Goal: Task Accomplishment & Management: Manage account settings

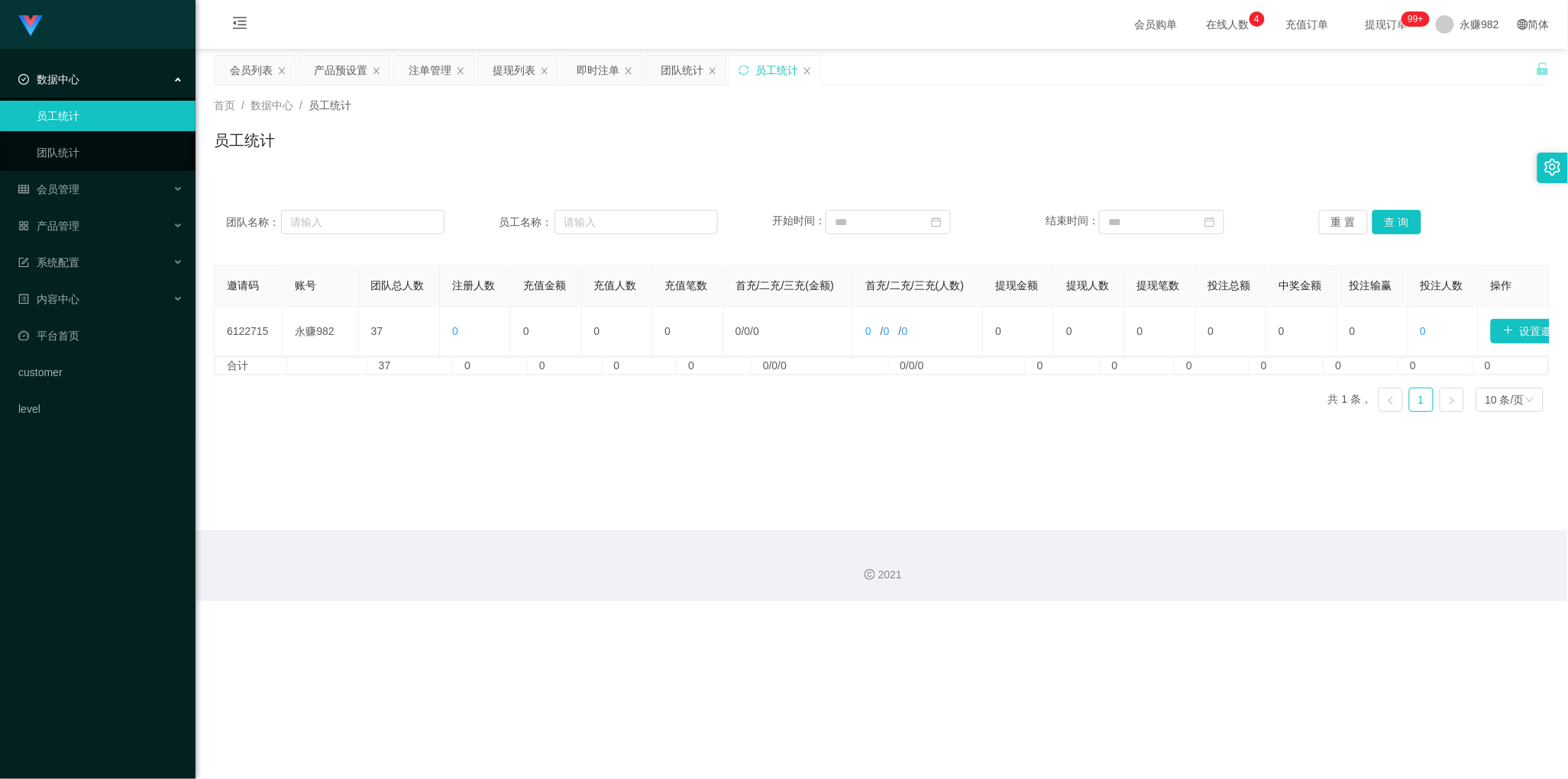
click at [680, 73] on div "团队统计" at bounding box center [682, 71] width 43 height 29
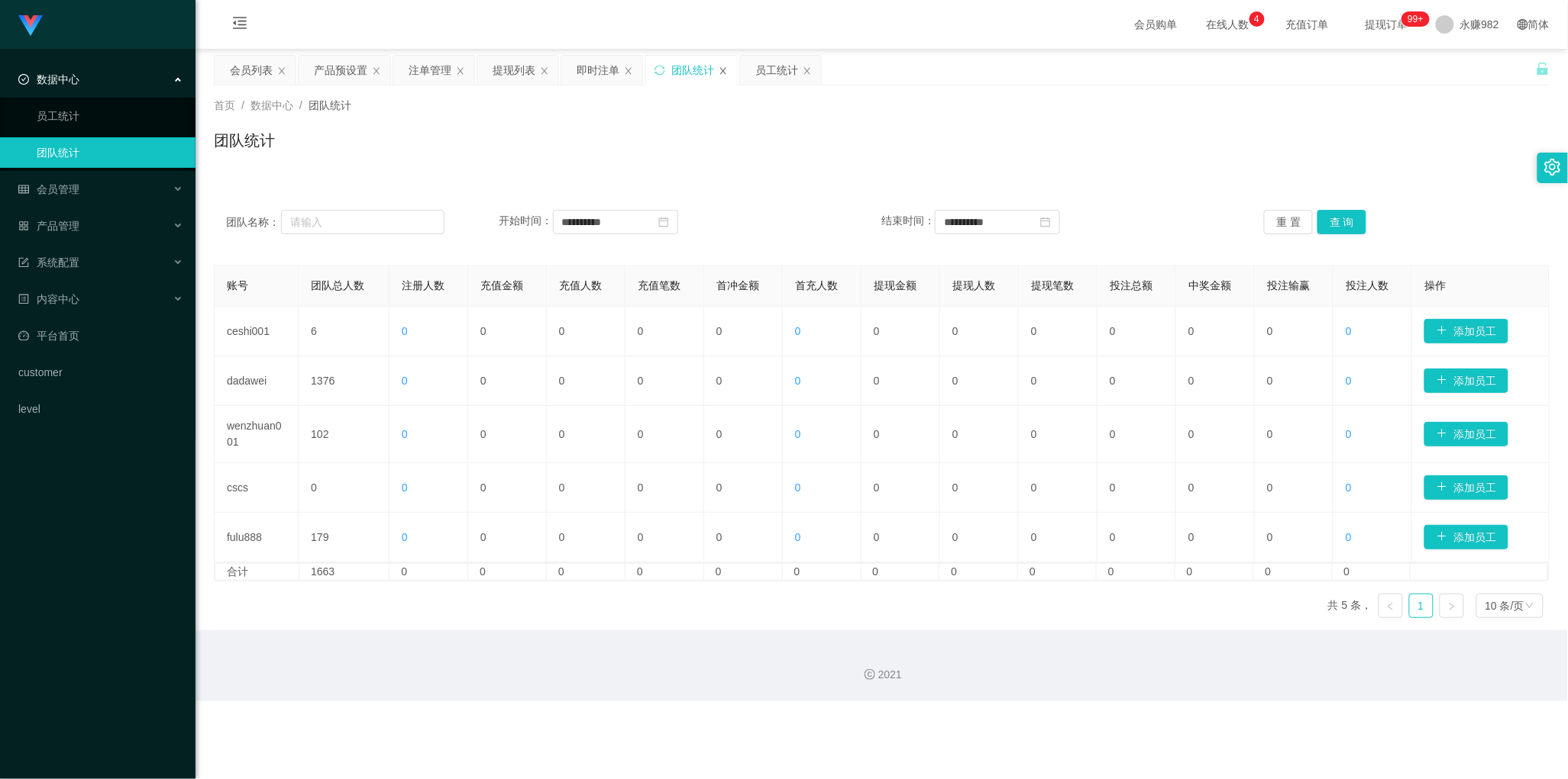
click at [723, 72] on icon "图标: close" at bounding box center [723, 71] width 9 height 9
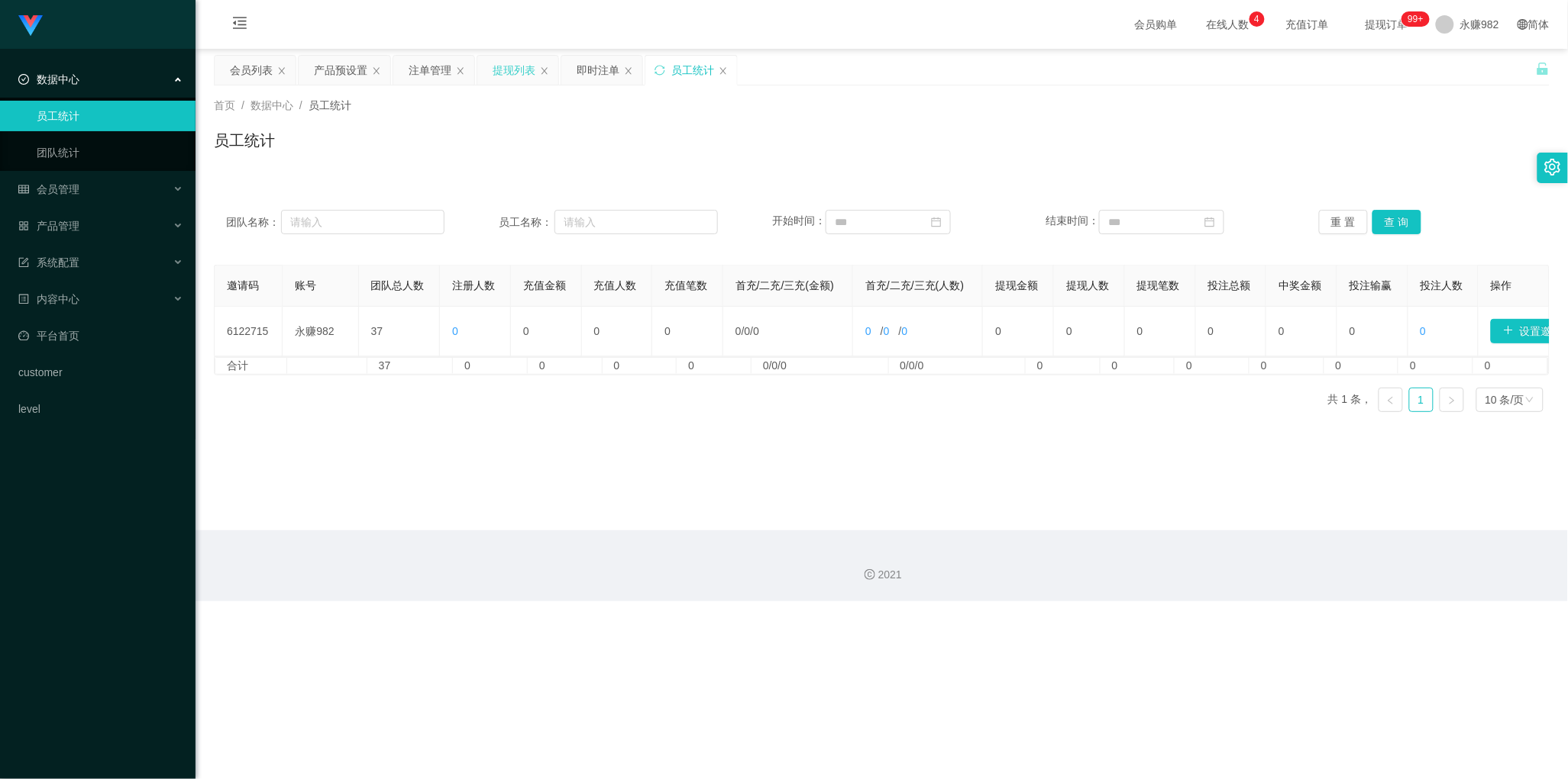
click at [509, 72] on div "提现列表" at bounding box center [514, 71] width 43 height 29
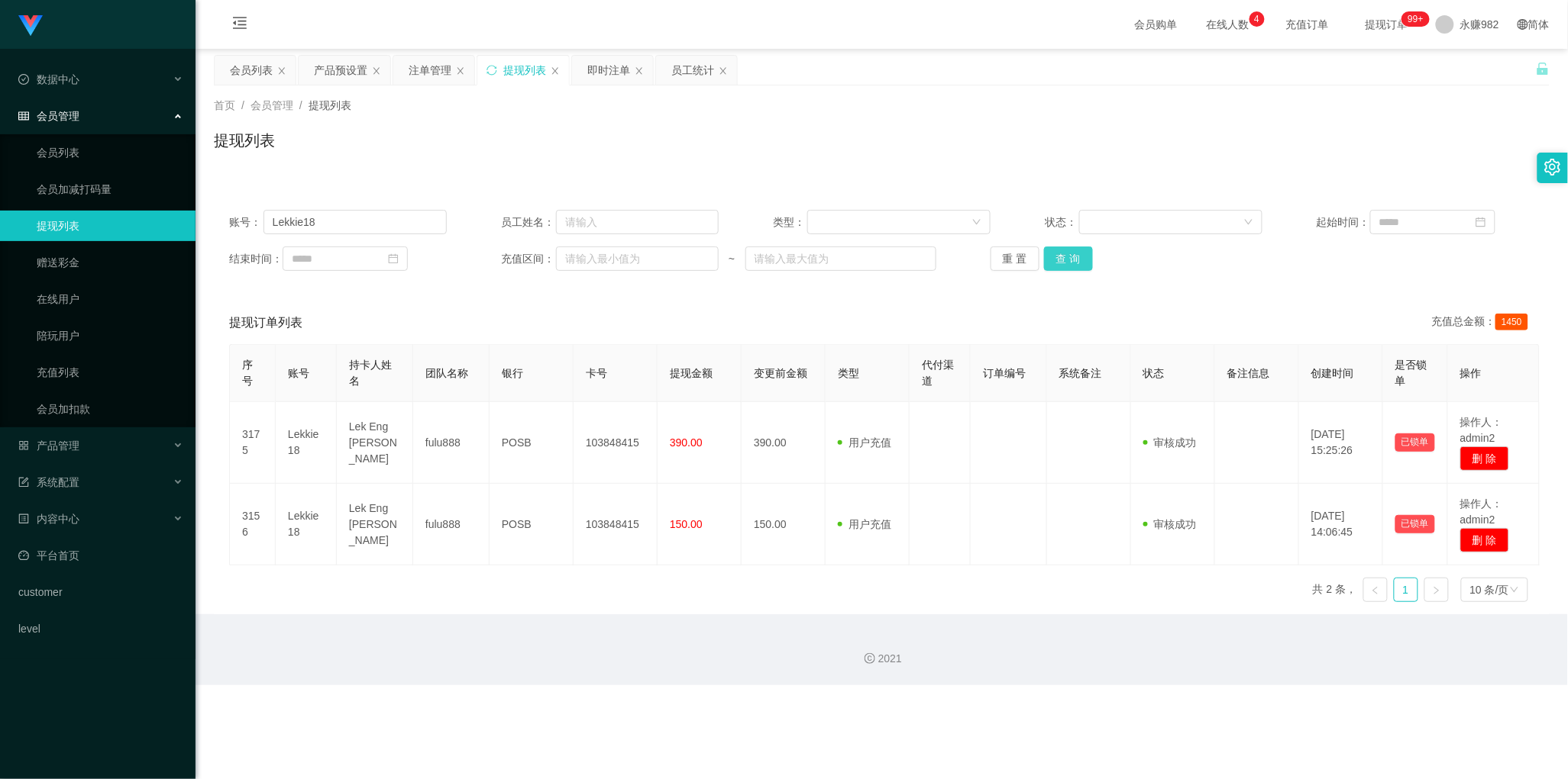
click at [1081, 256] on button "查 询" at bounding box center [1069, 259] width 49 height 25
click at [338, 223] on input "Lekkie18" at bounding box center [355, 222] width 184 height 25
click at [1059, 246] on button "查 询" at bounding box center [1069, 259] width 49 height 25
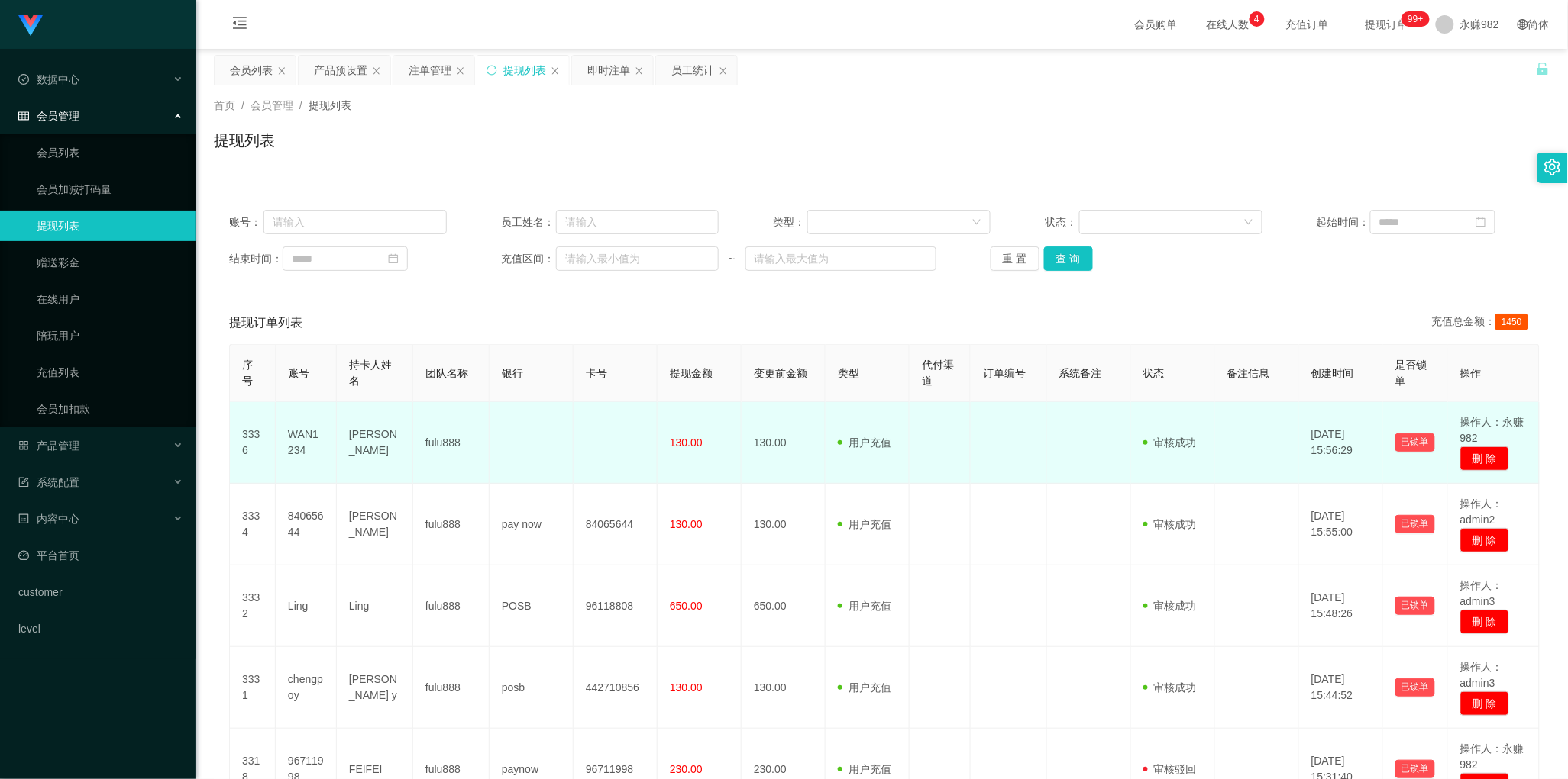
click at [607, 459] on td at bounding box center [615, 443] width 84 height 81
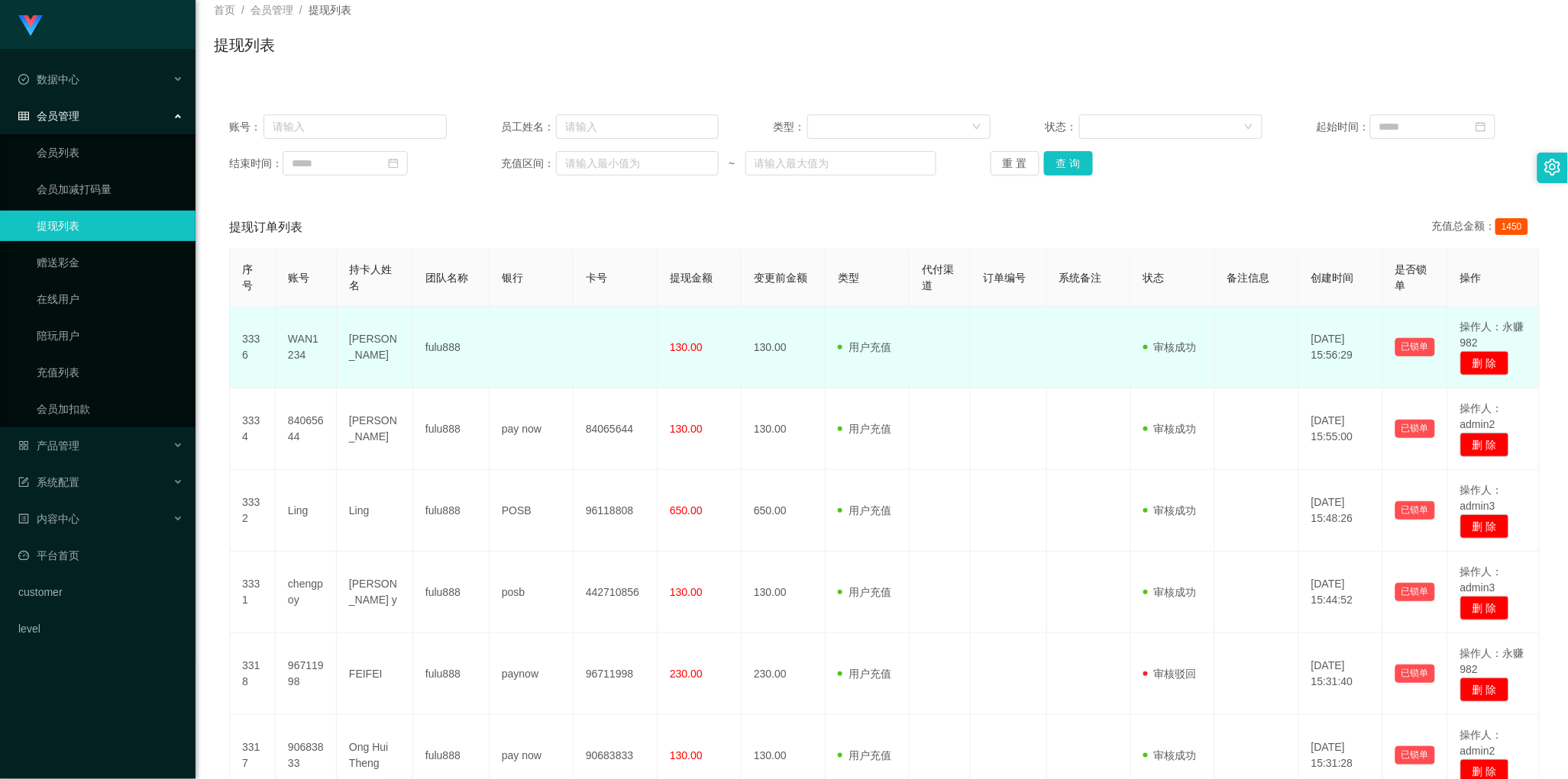
scroll to position [191, 0]
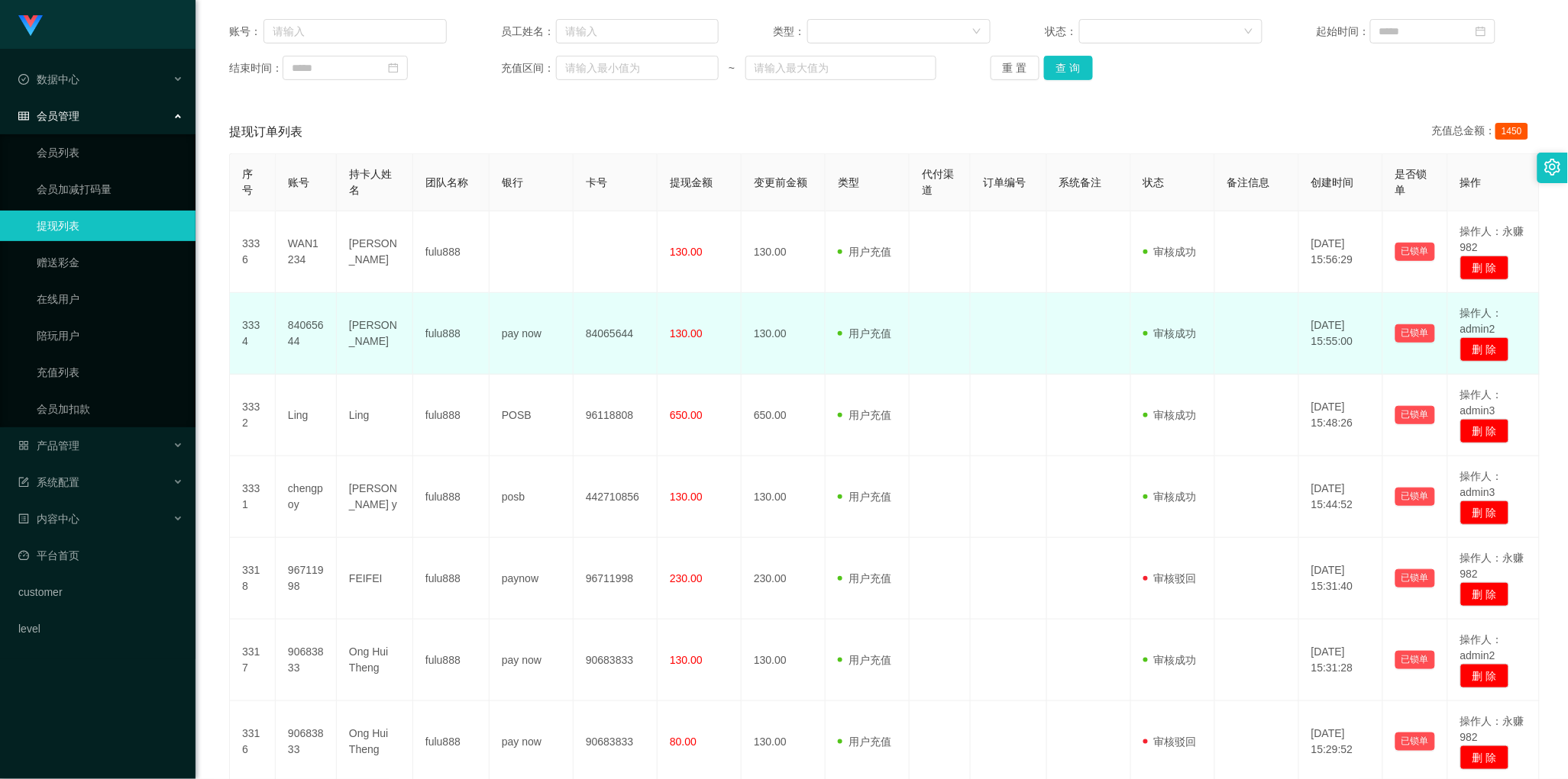
click at [613, 361] on td "84065644" at bounding box center [615, 334] width 84 height 81
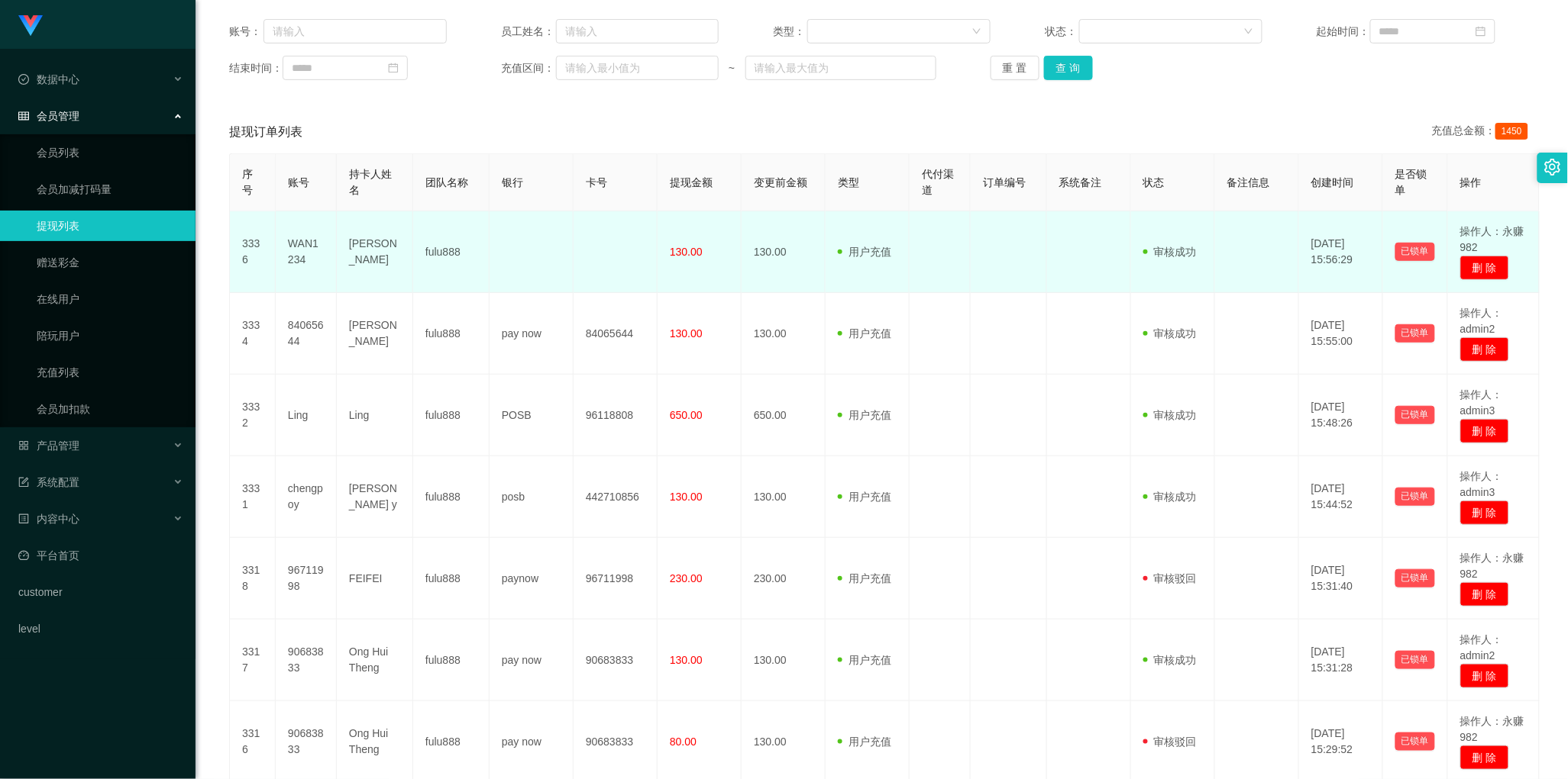
click at [539, 268] on td at bounding box center [531, 252] width 84 height 81
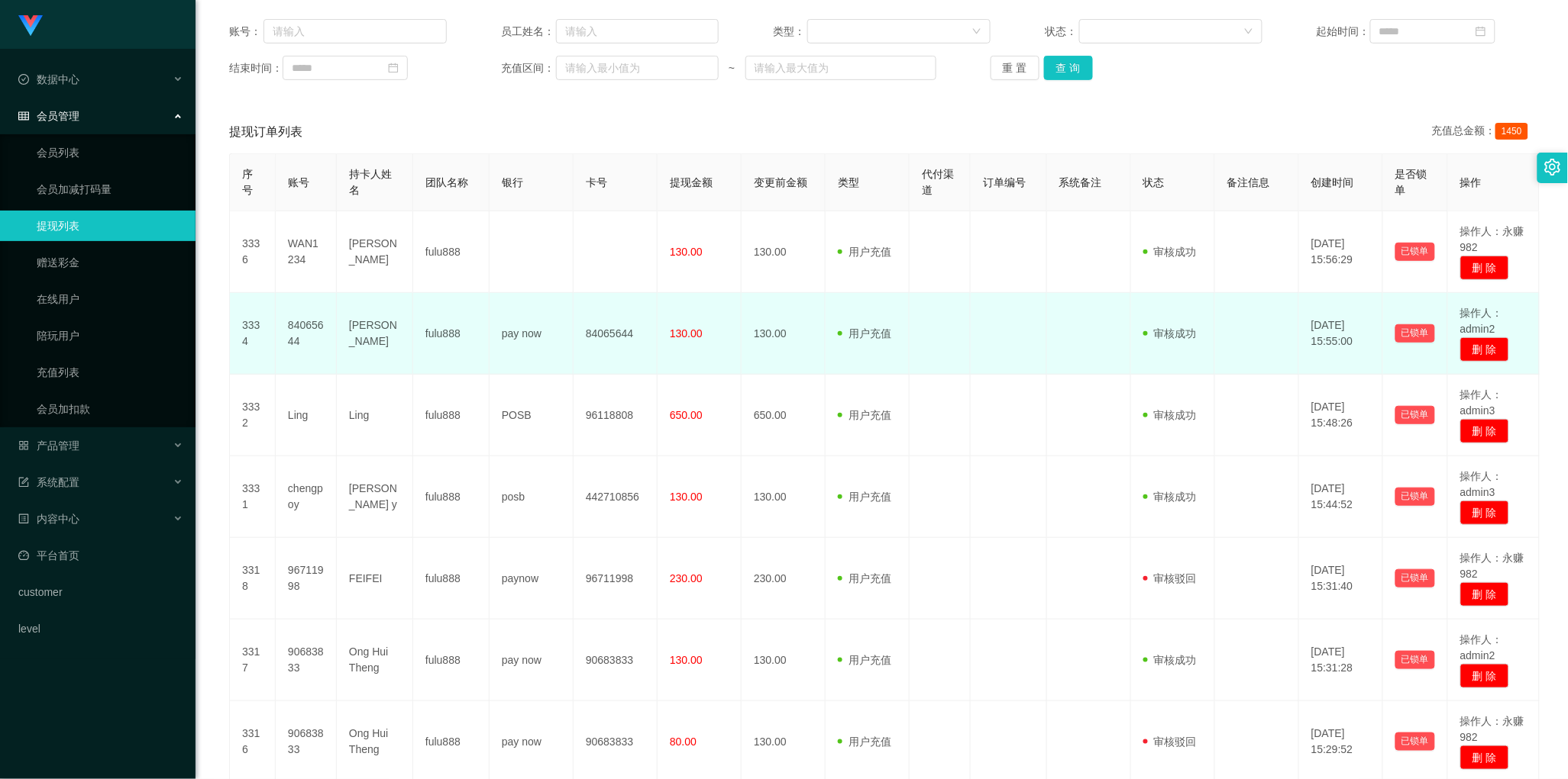
click at [524, 353] on td "pay now" at bounding box center [531, 334] width 84 height 81
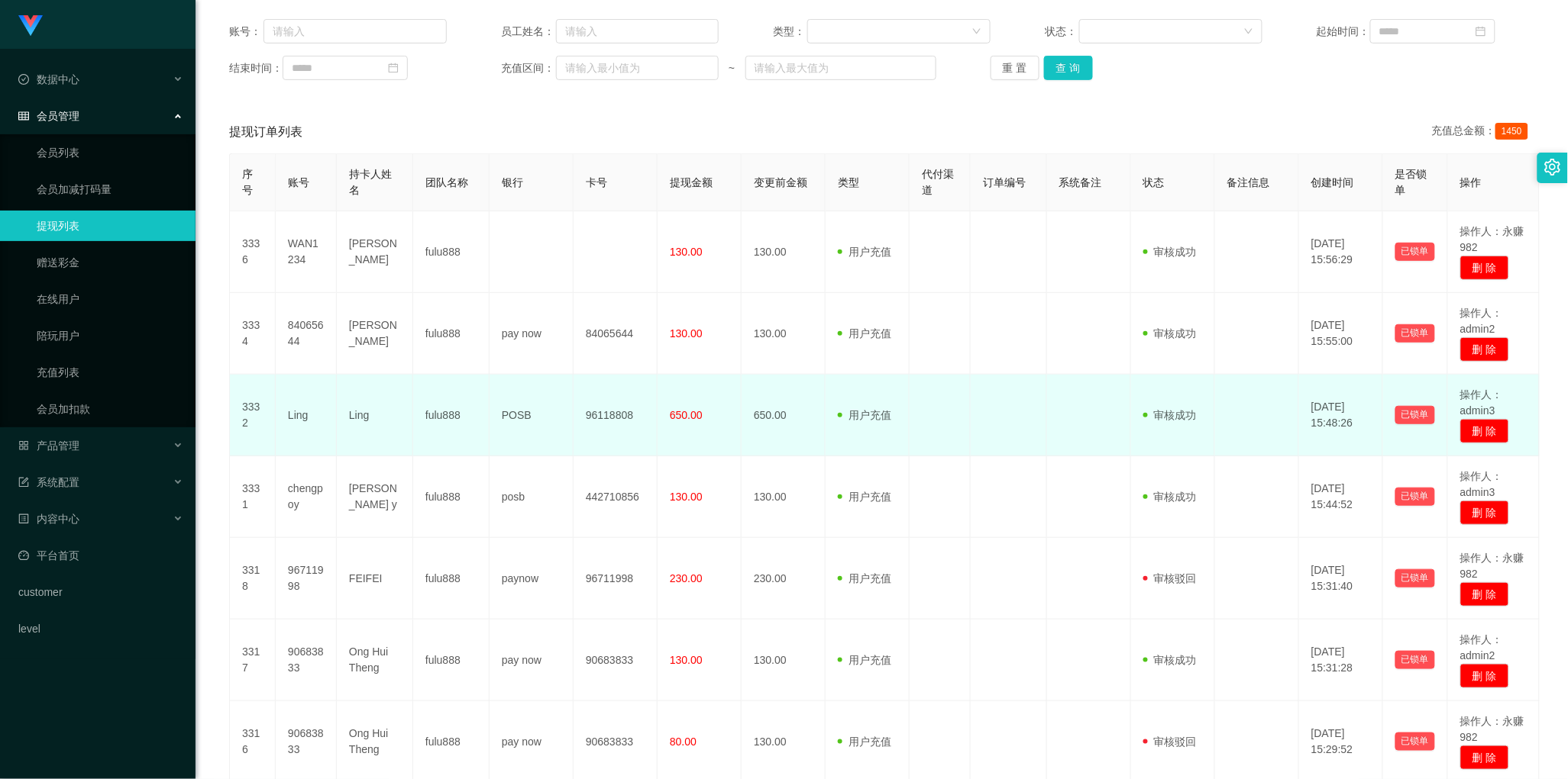
click at [531, 421] on td "POSB" at bounding box center [531, 415] width 84 height 81
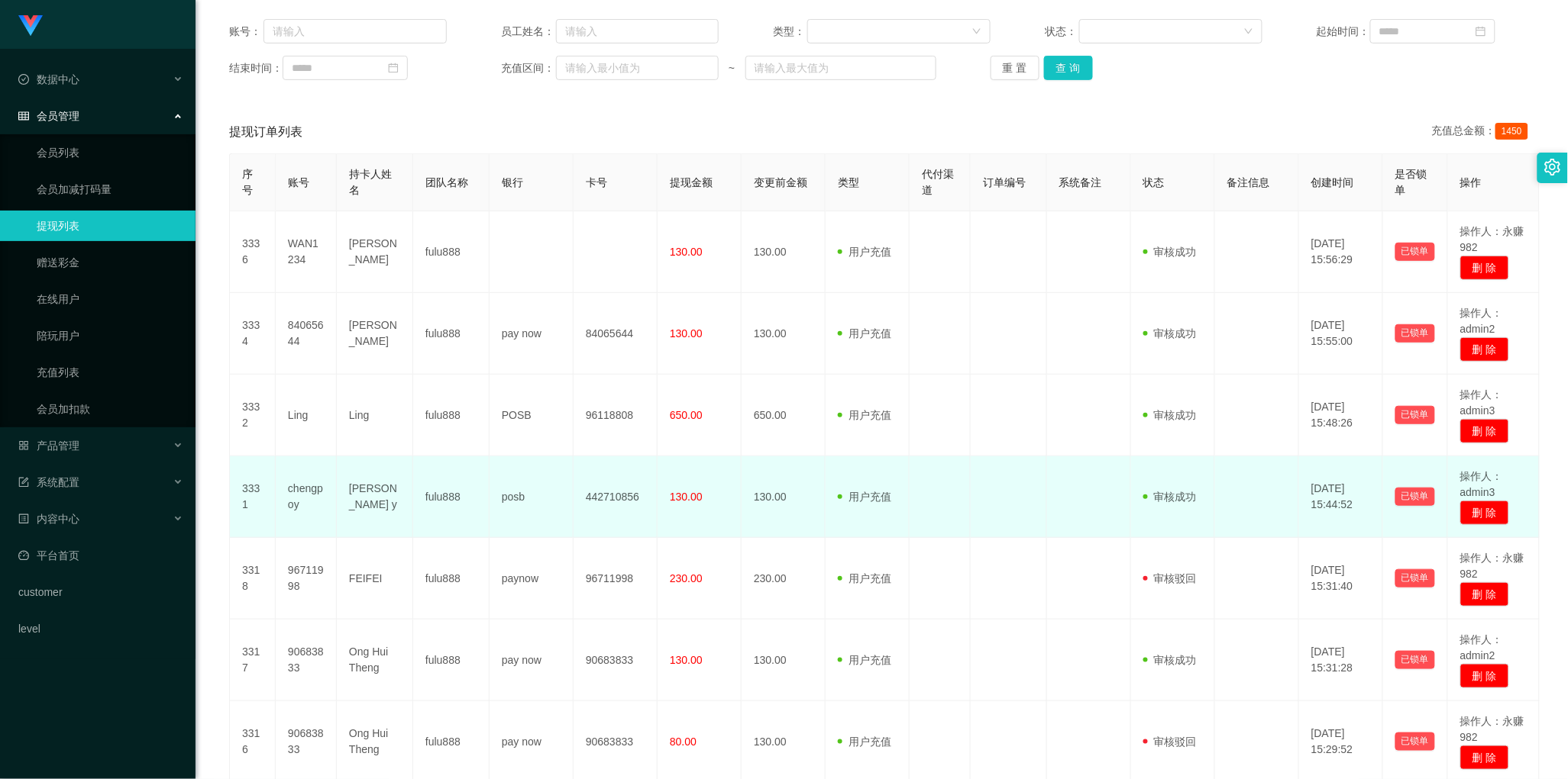
click at [569, 498] on td "posb" at bounding box center [531, 497] width 84 height 81
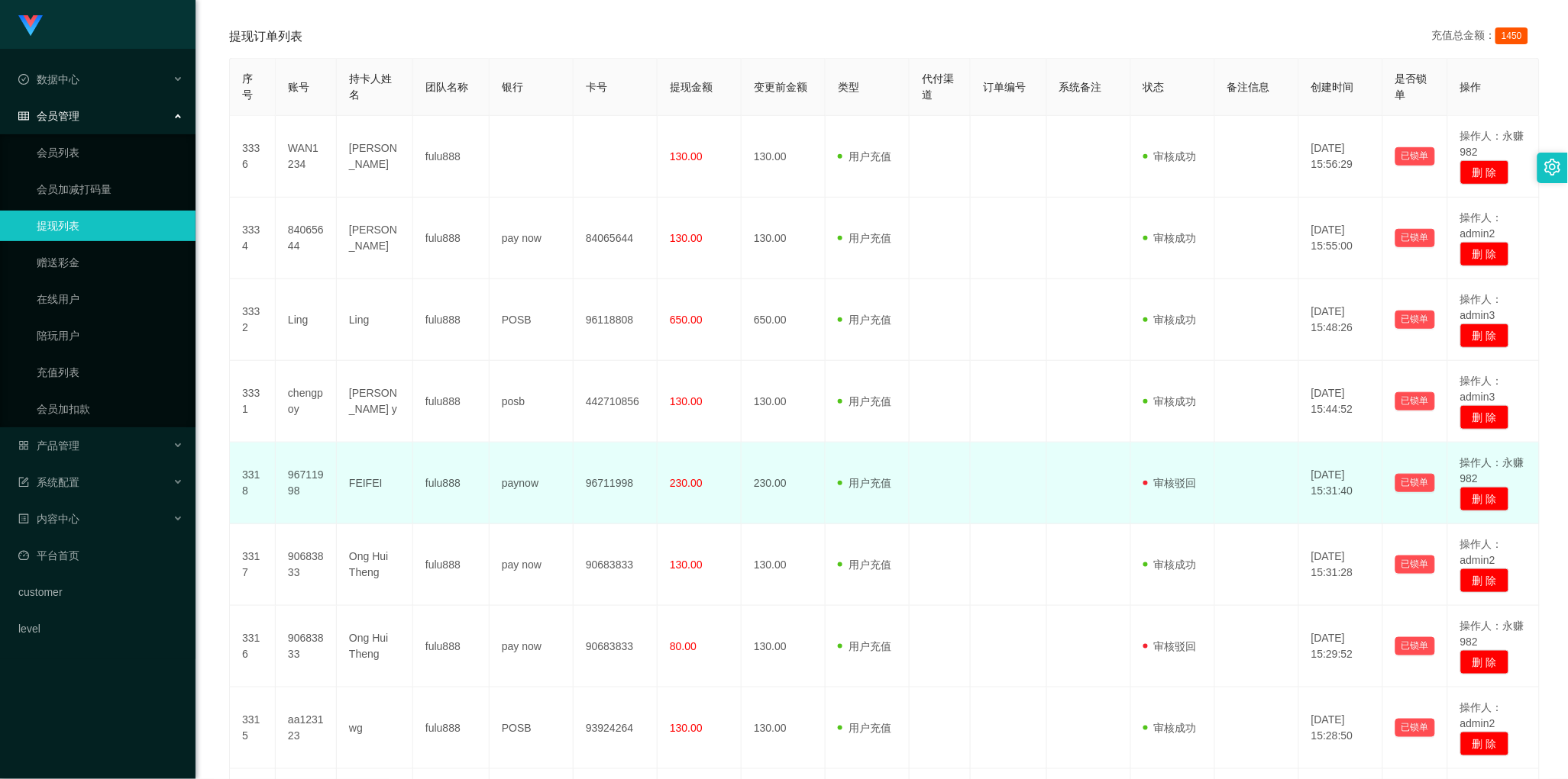
scroll to position [381, 0]
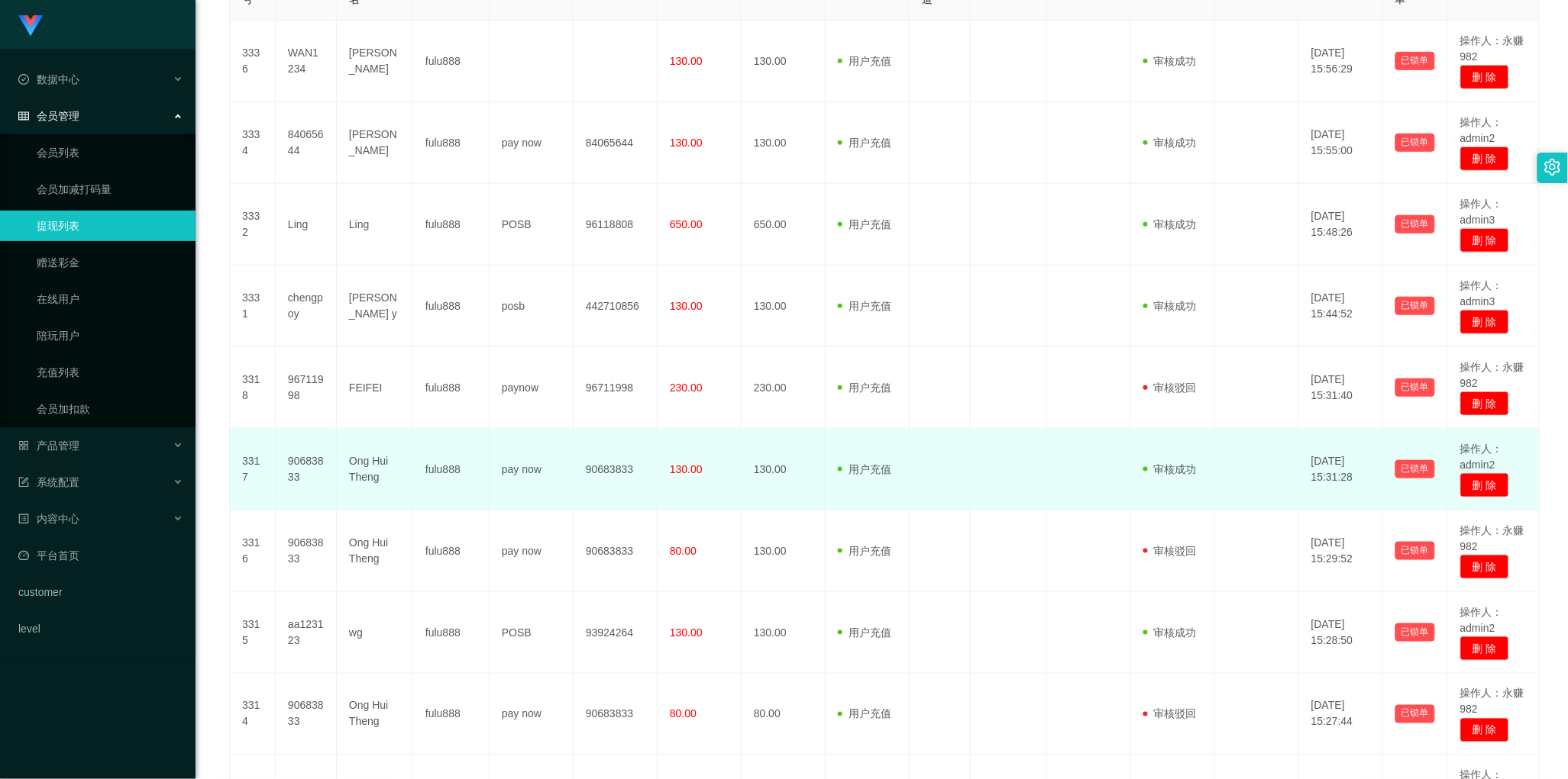
click at [540, 493] on td "pay now" at bounding box center [531, 470] width 84 height 81
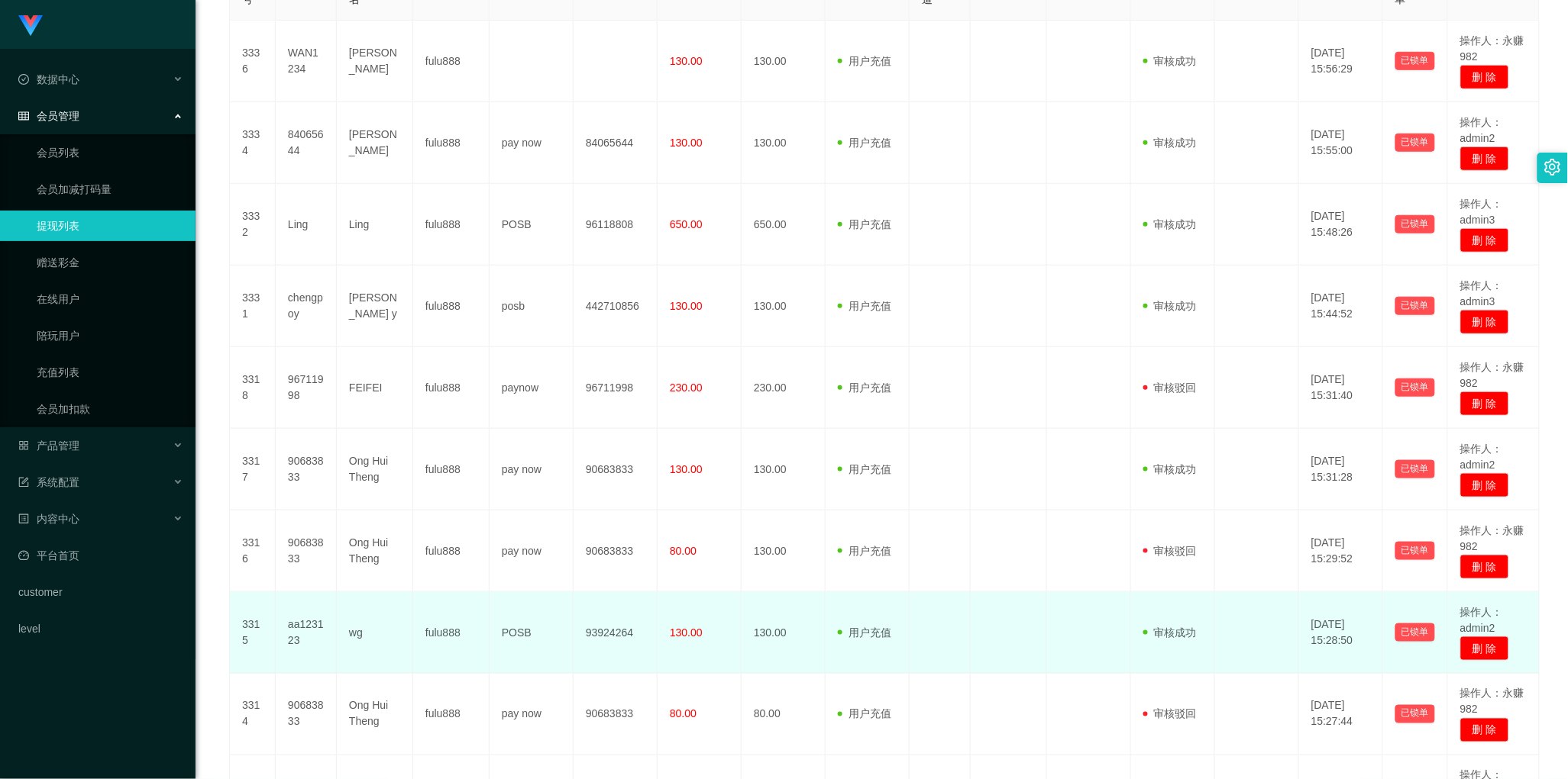
scroll to position [477, 0]
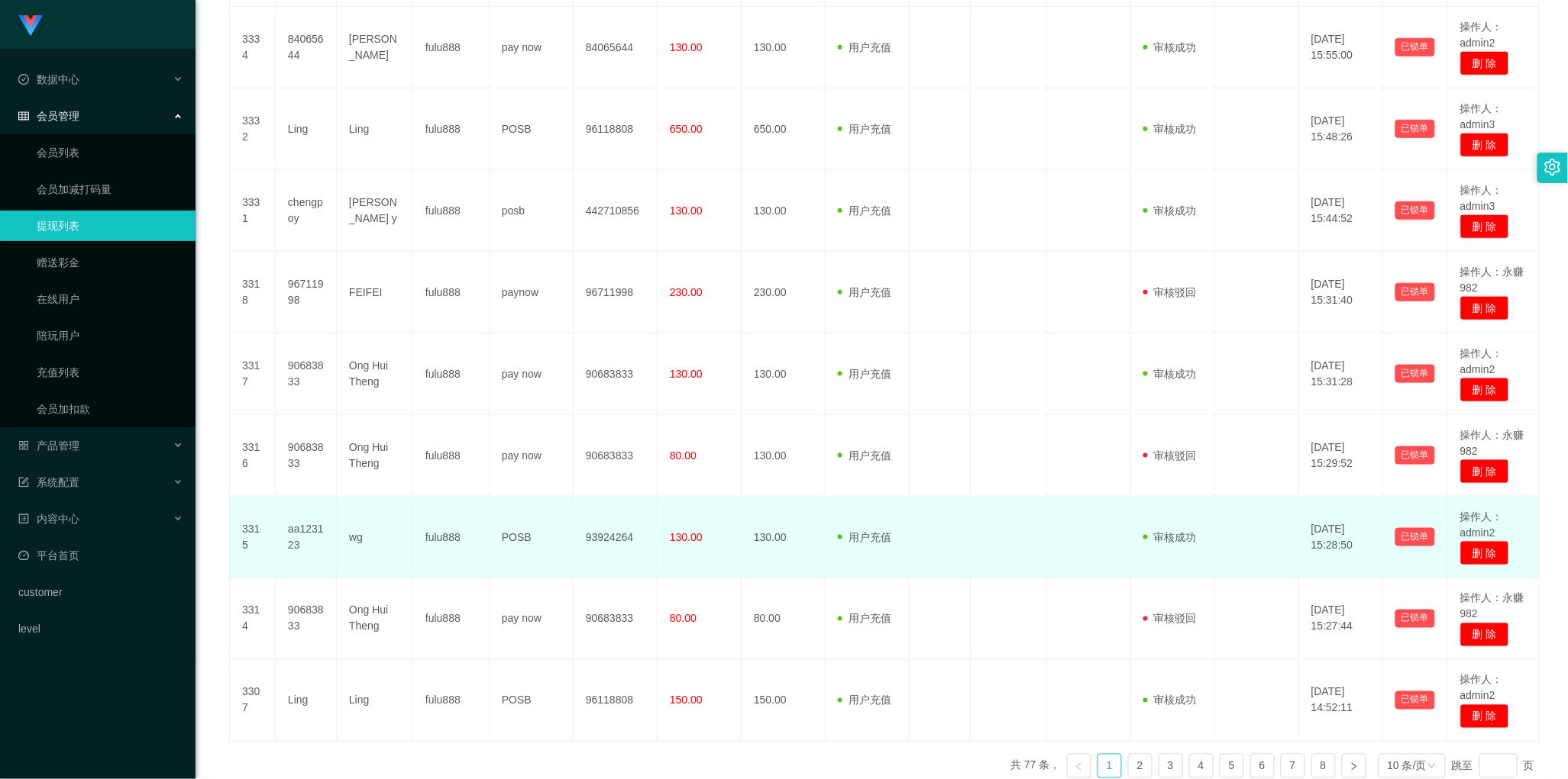
click at [570, 543] on td "POSB" at bounding box center [531, 537] width 84 height 81
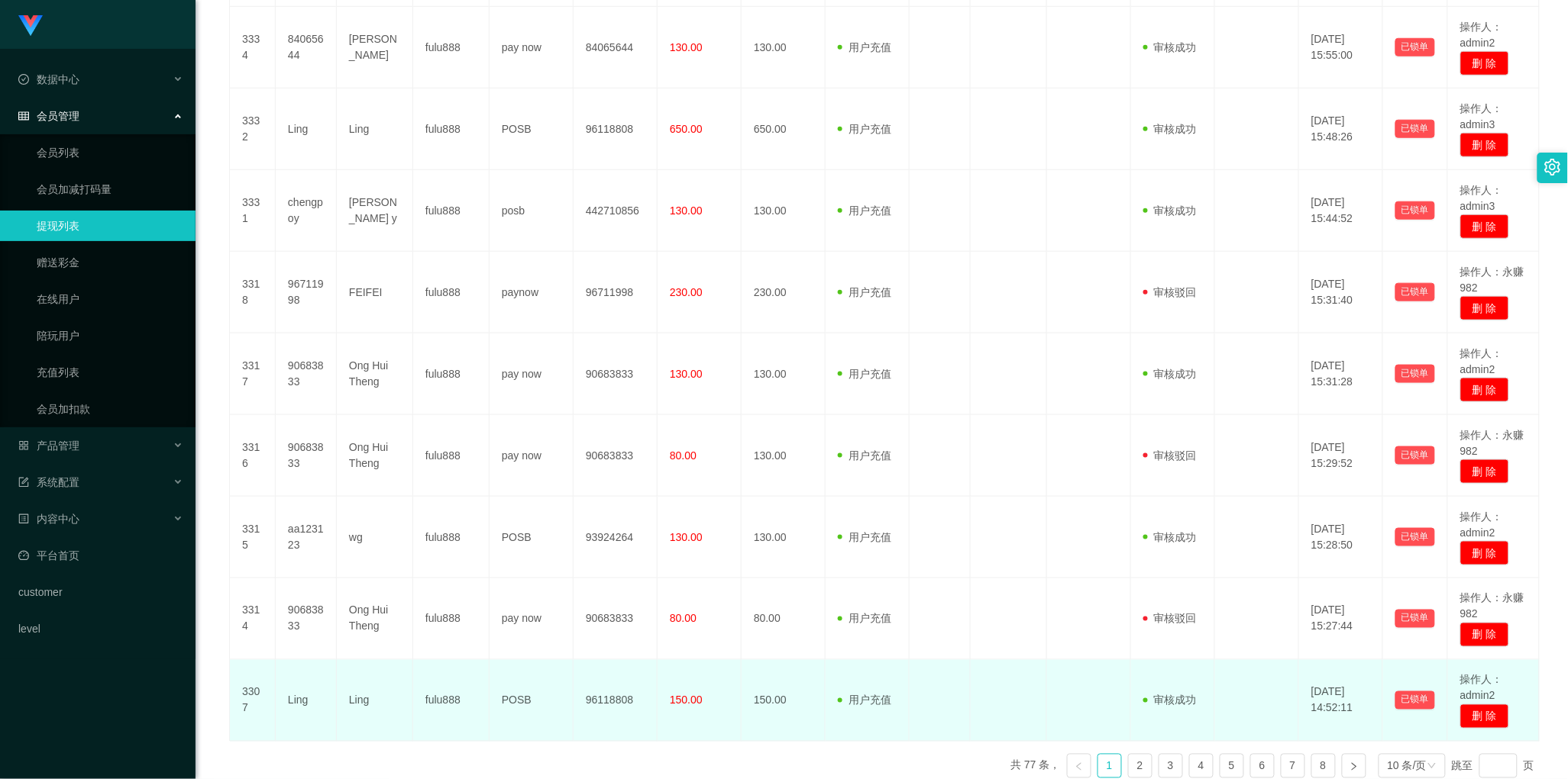
scroll to position [561, 0]
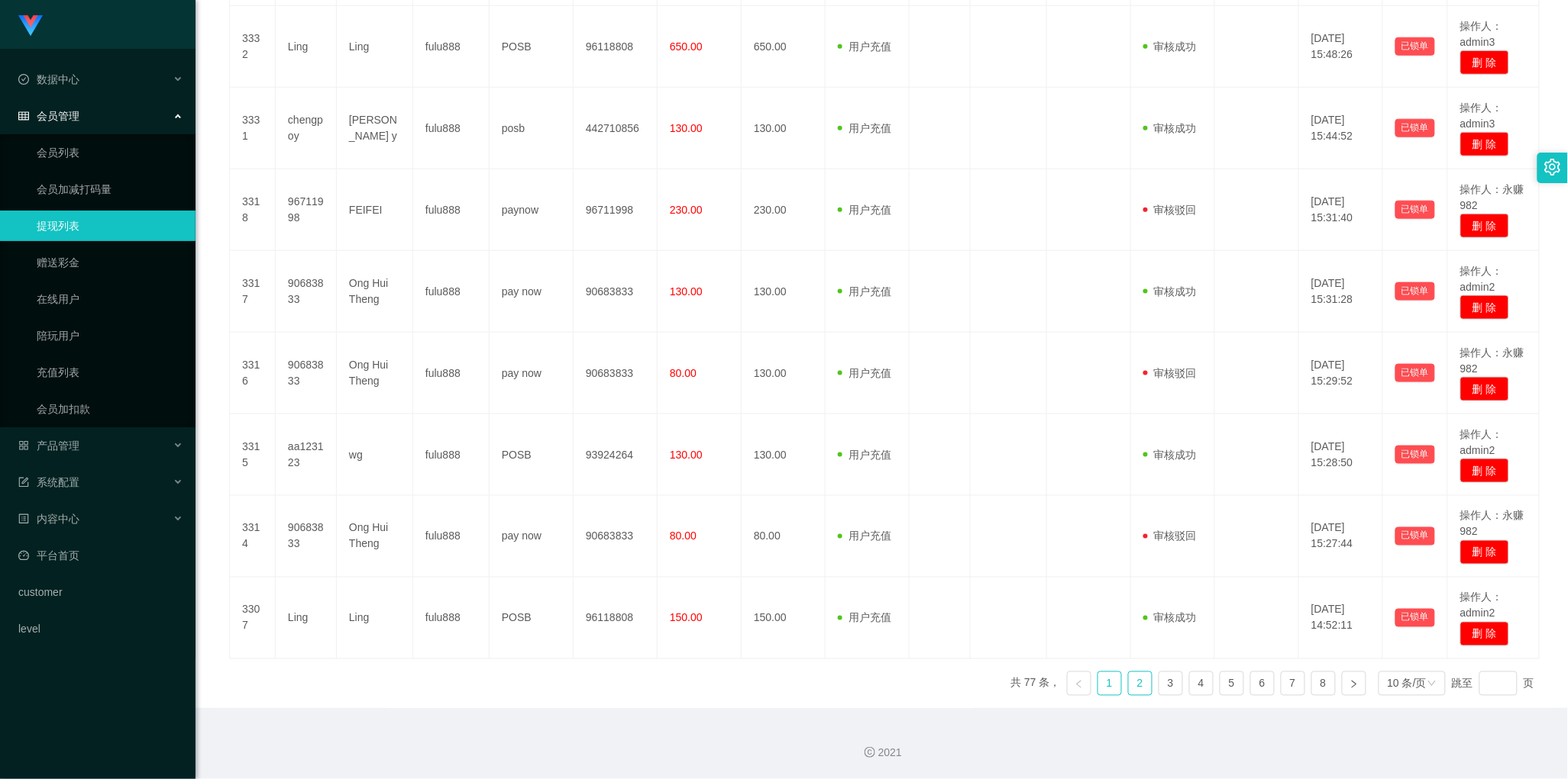
click at [1130, 695] on link "2" at bounding box center [1140, 684] width 23 height 23
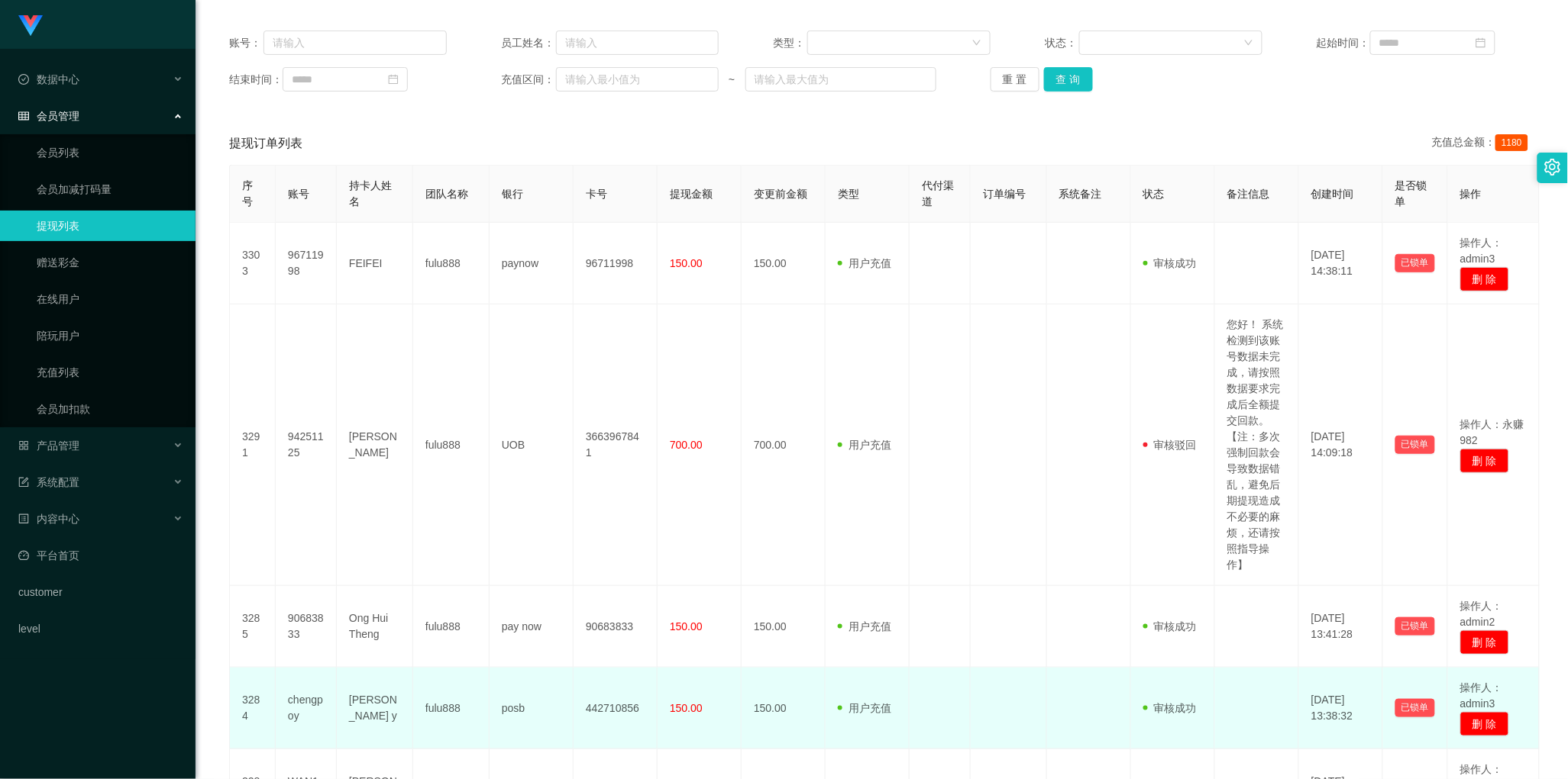
scroll to position [466, 0]
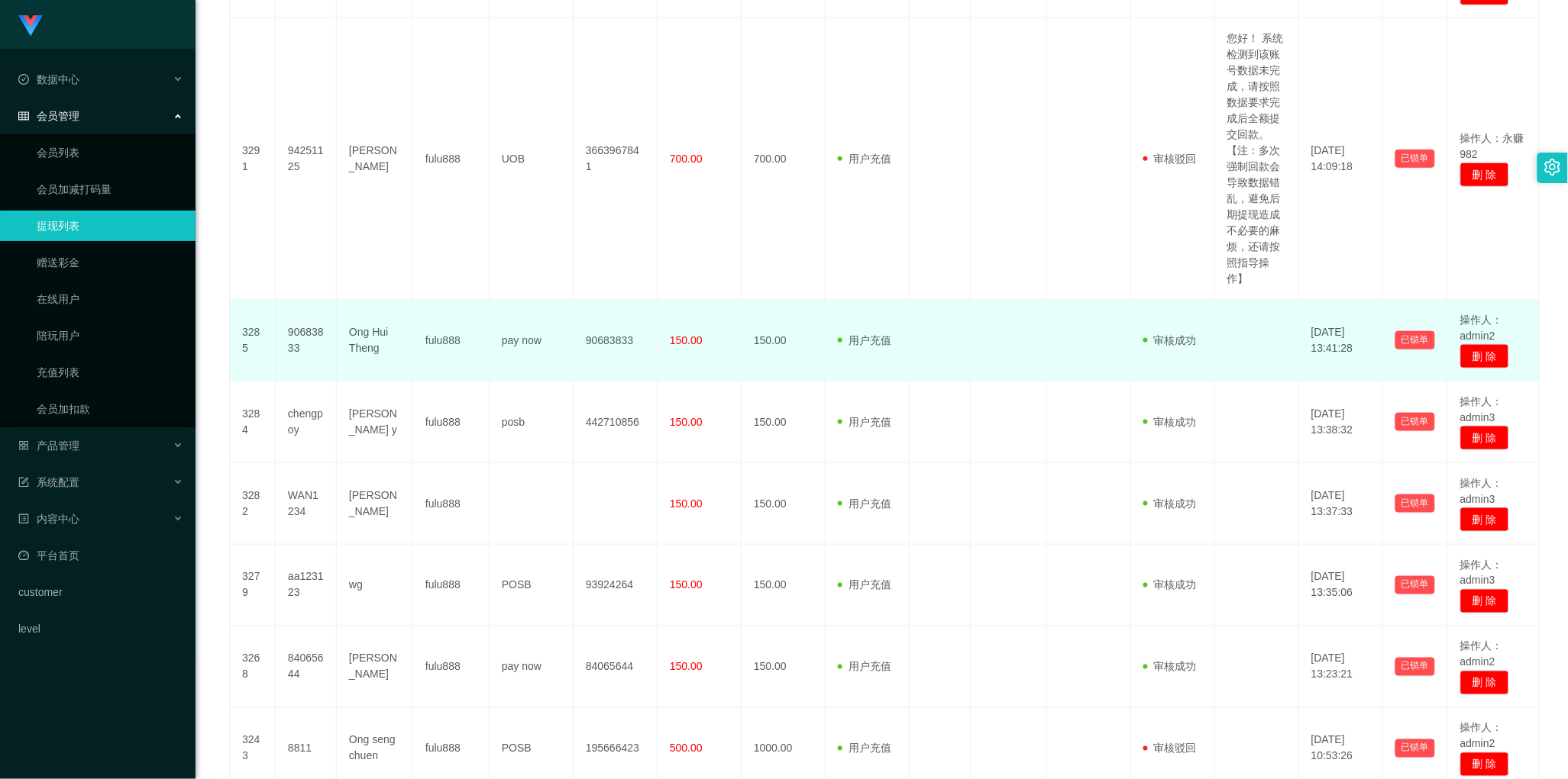
click at [696, 364] on td "150.00" at bounding box center [699, 341] width 84 height 81
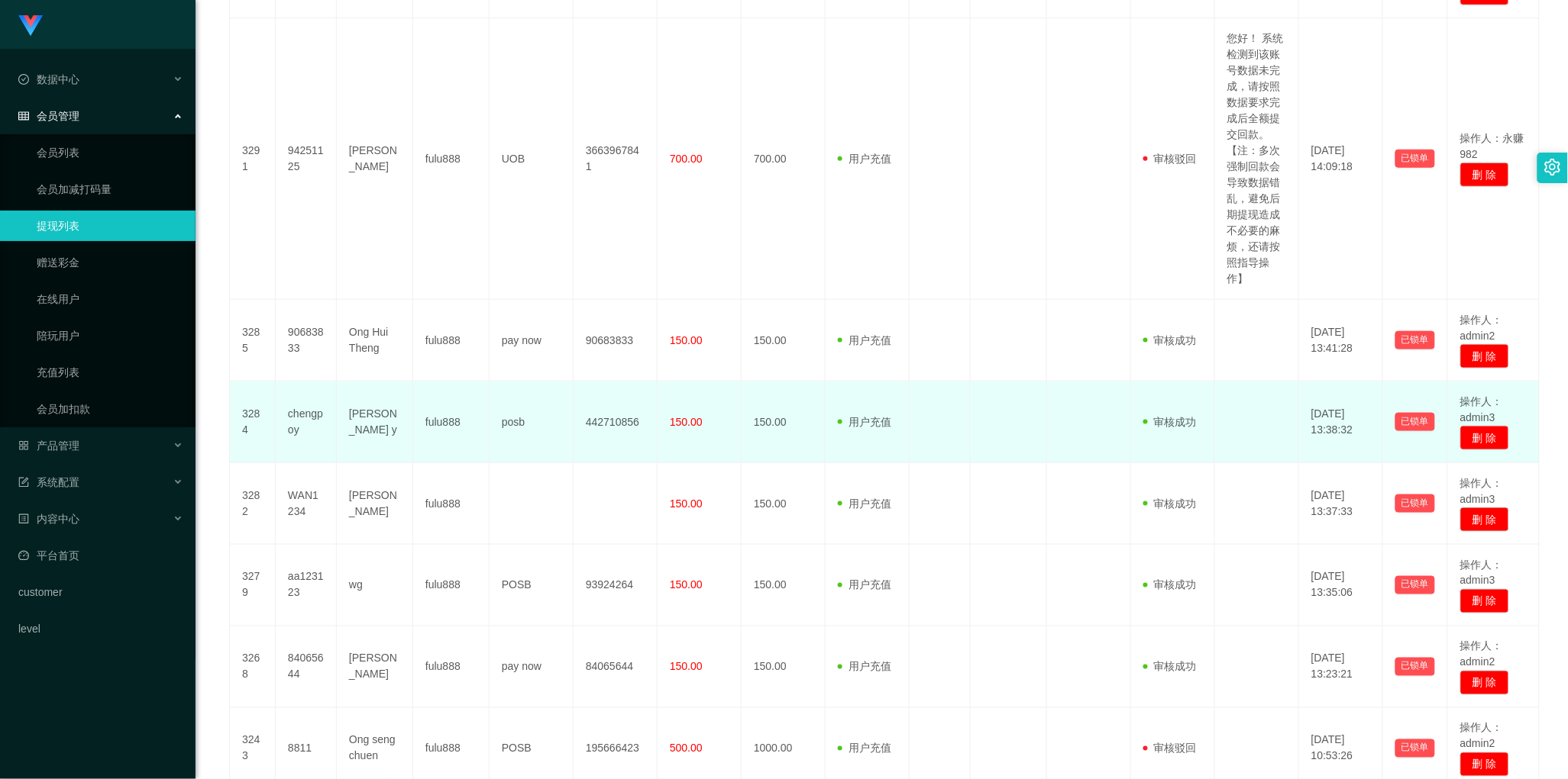
click at [701, 414] on td "150.00" at bounding box center [699, 422] width 84 height 81
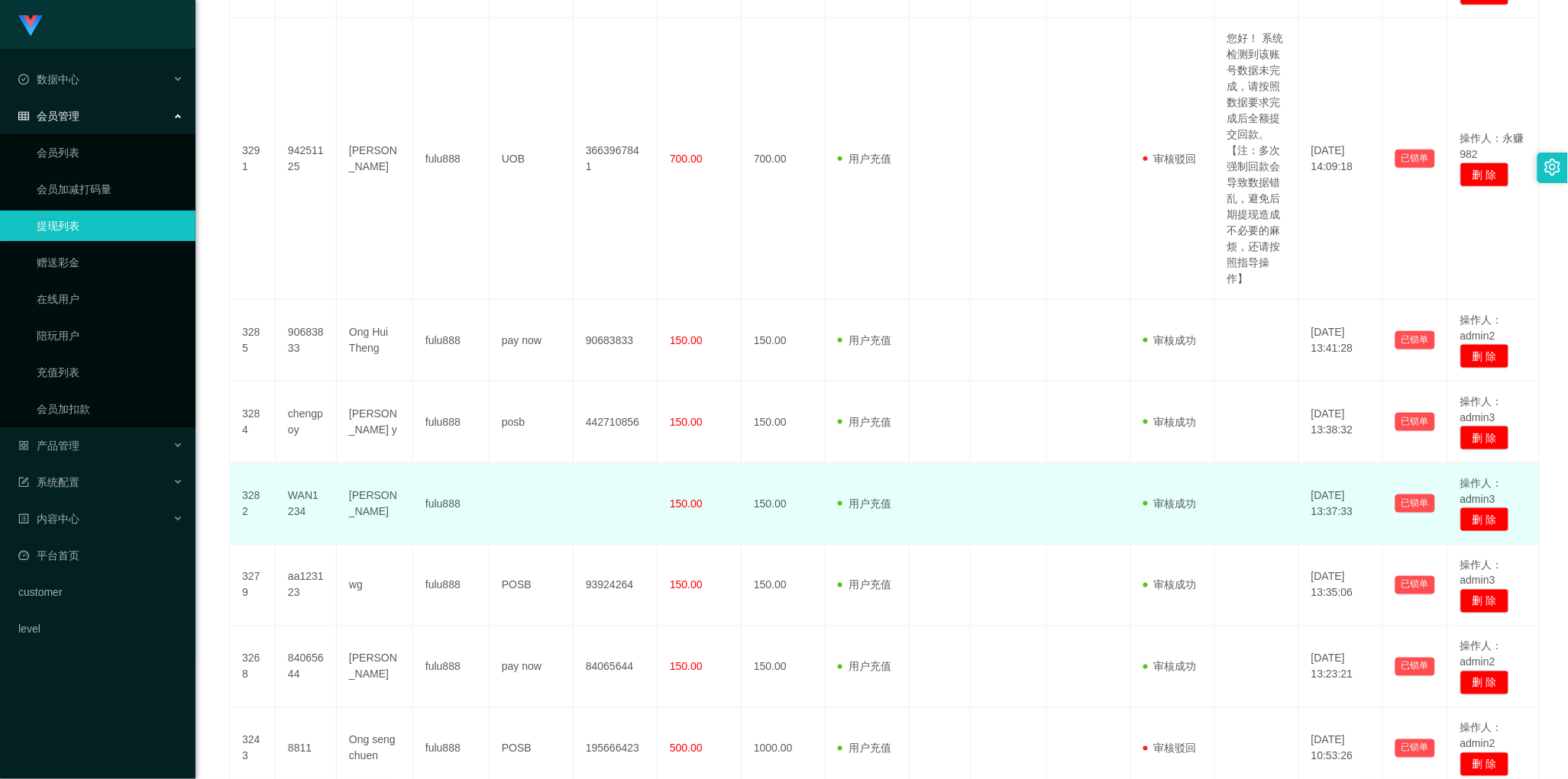
click at [704, 497] on td "150.00" at bounding box center [699, 504] width 84 height 81
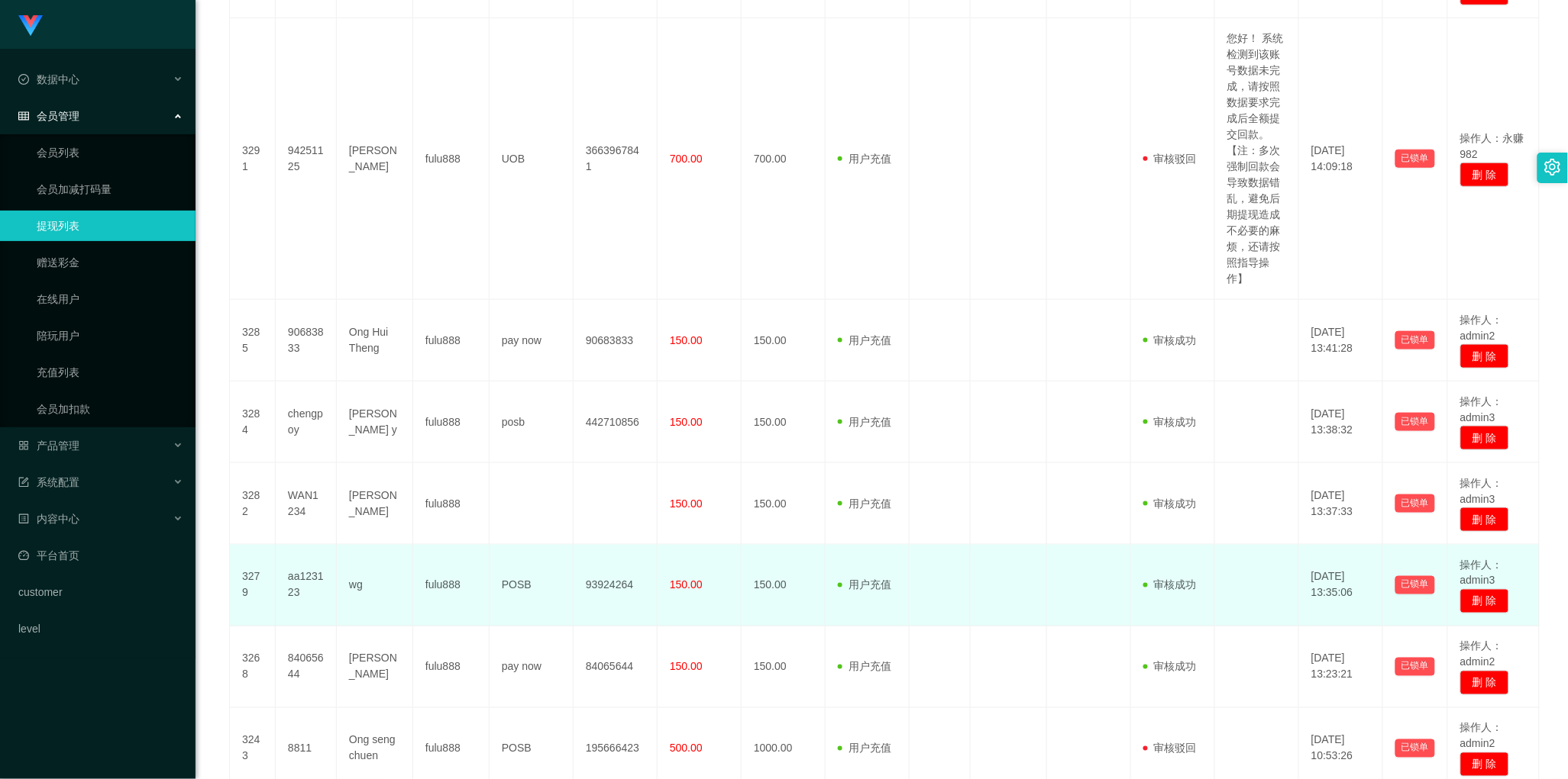
click at [690, 592] on span "150.00" at bounding box center [686, 586] width 33 height 12
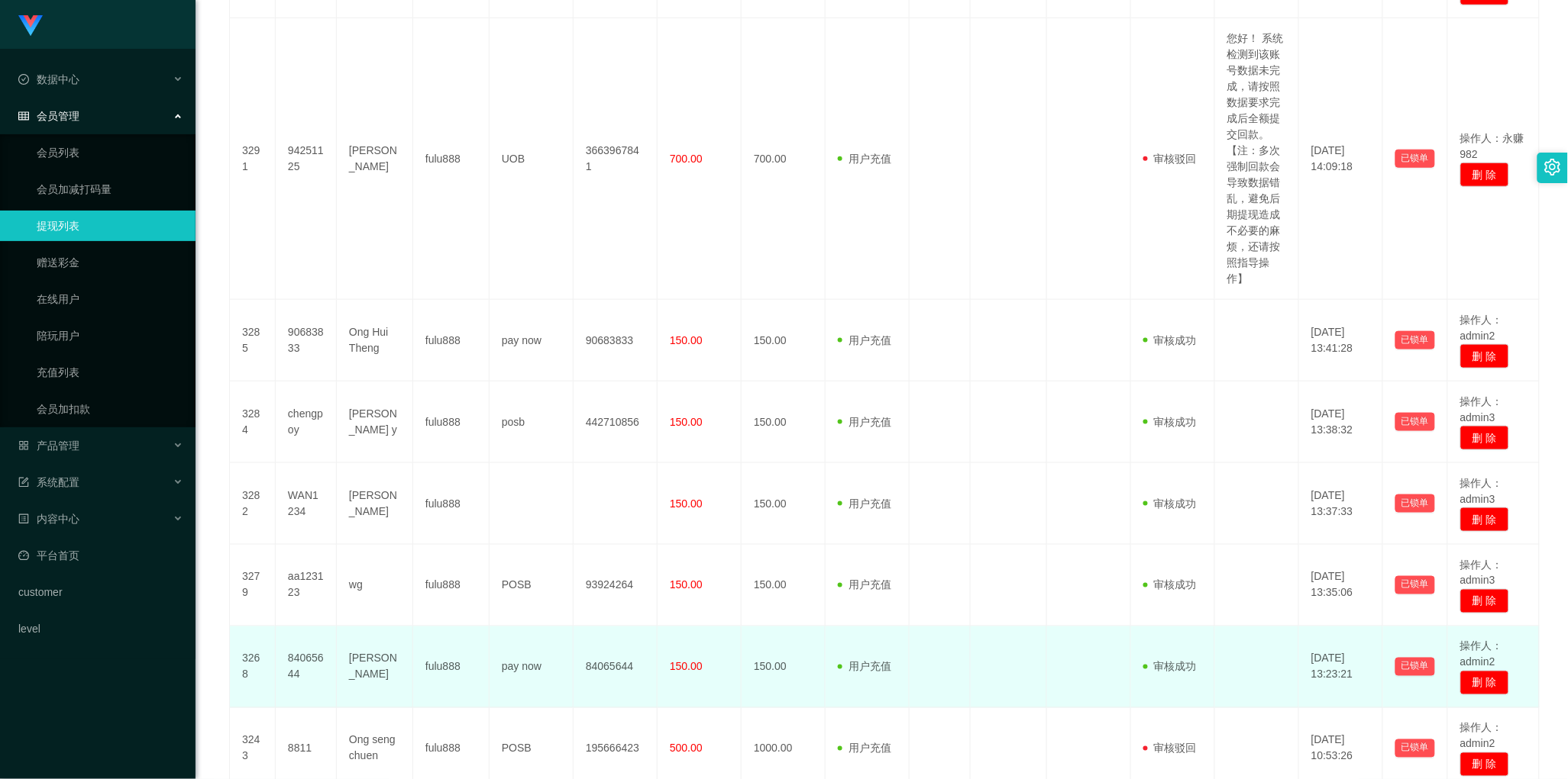
click at [685, 659] on td "150.00" at bounding box center [699, 668] width 84 height 81
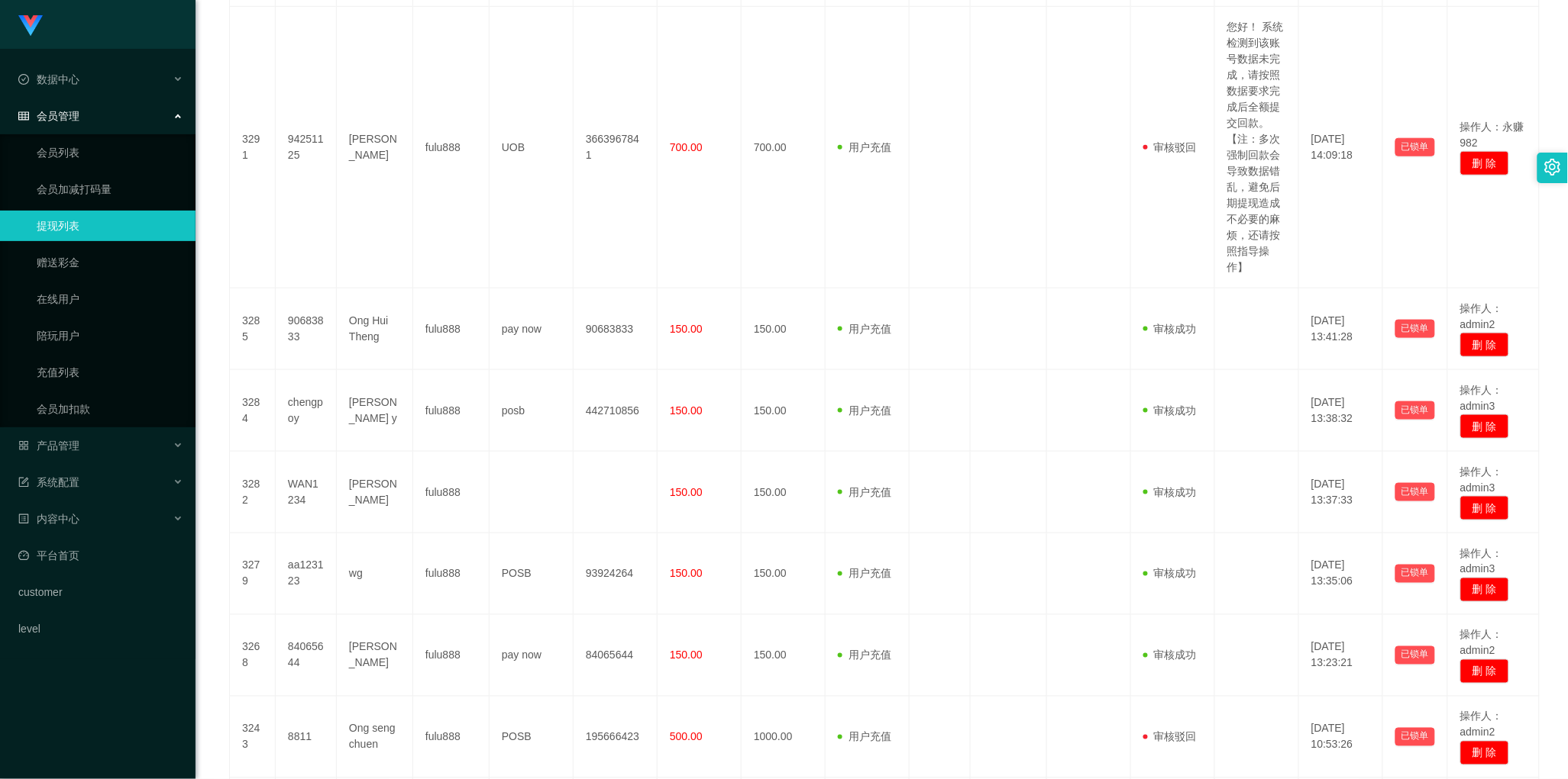
scroll to position [761, 0]
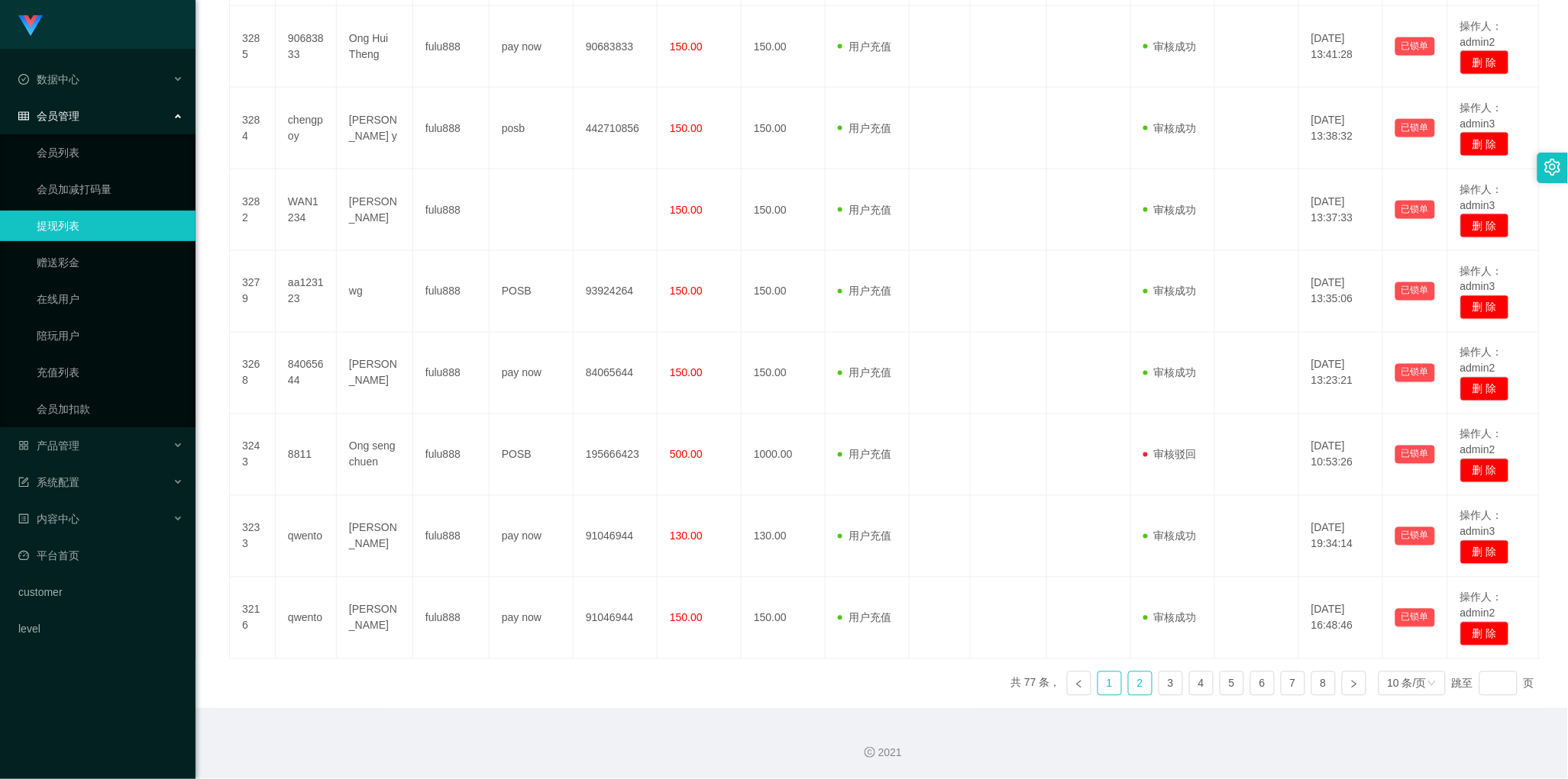
click at [1098, 684] on link "1" at bounding box center [1110, 684] width 23 height 23
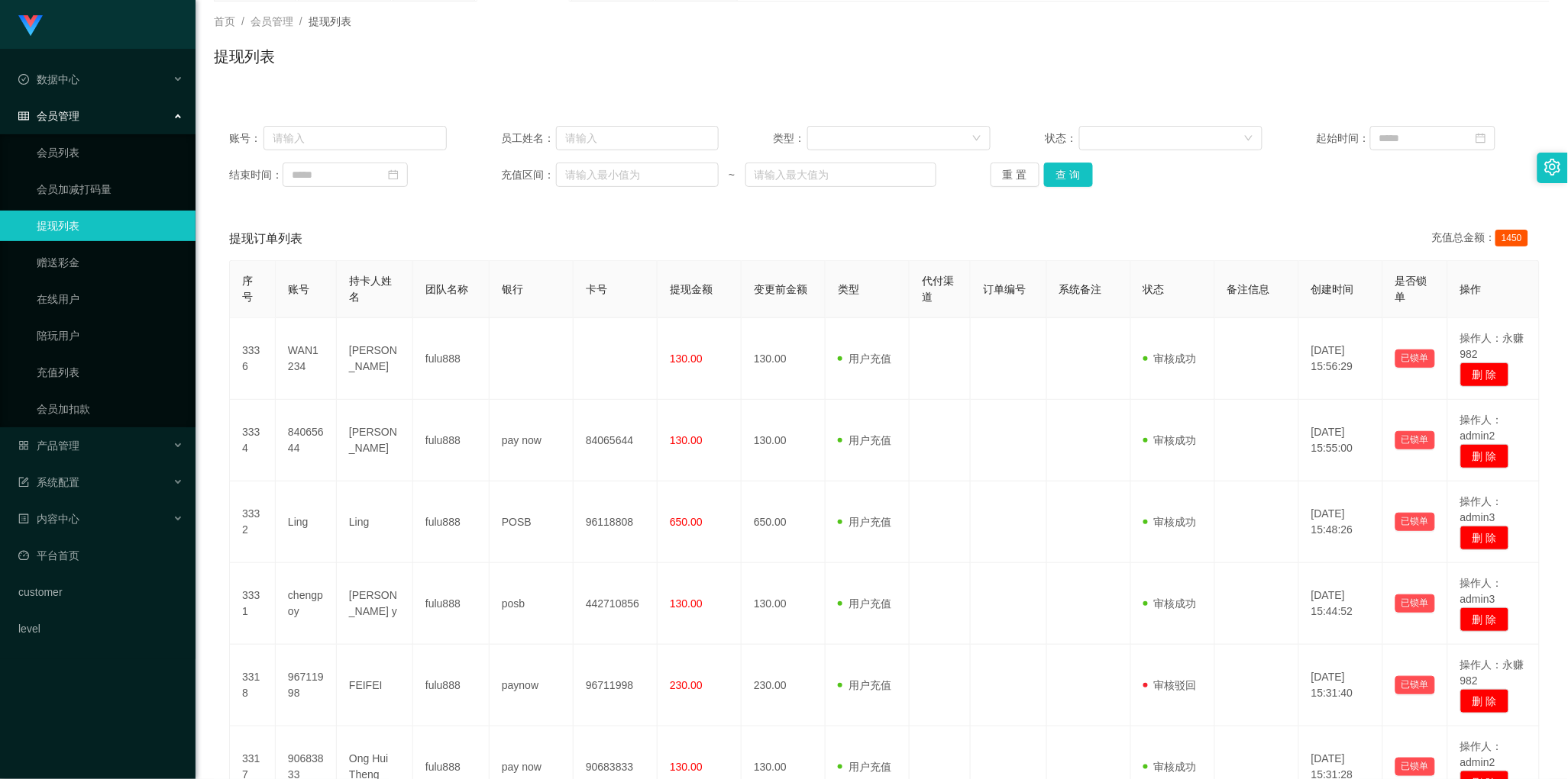
scroll to position [0, 0]
